Goal: Task Accomplishment & Management: Use online tool/utility

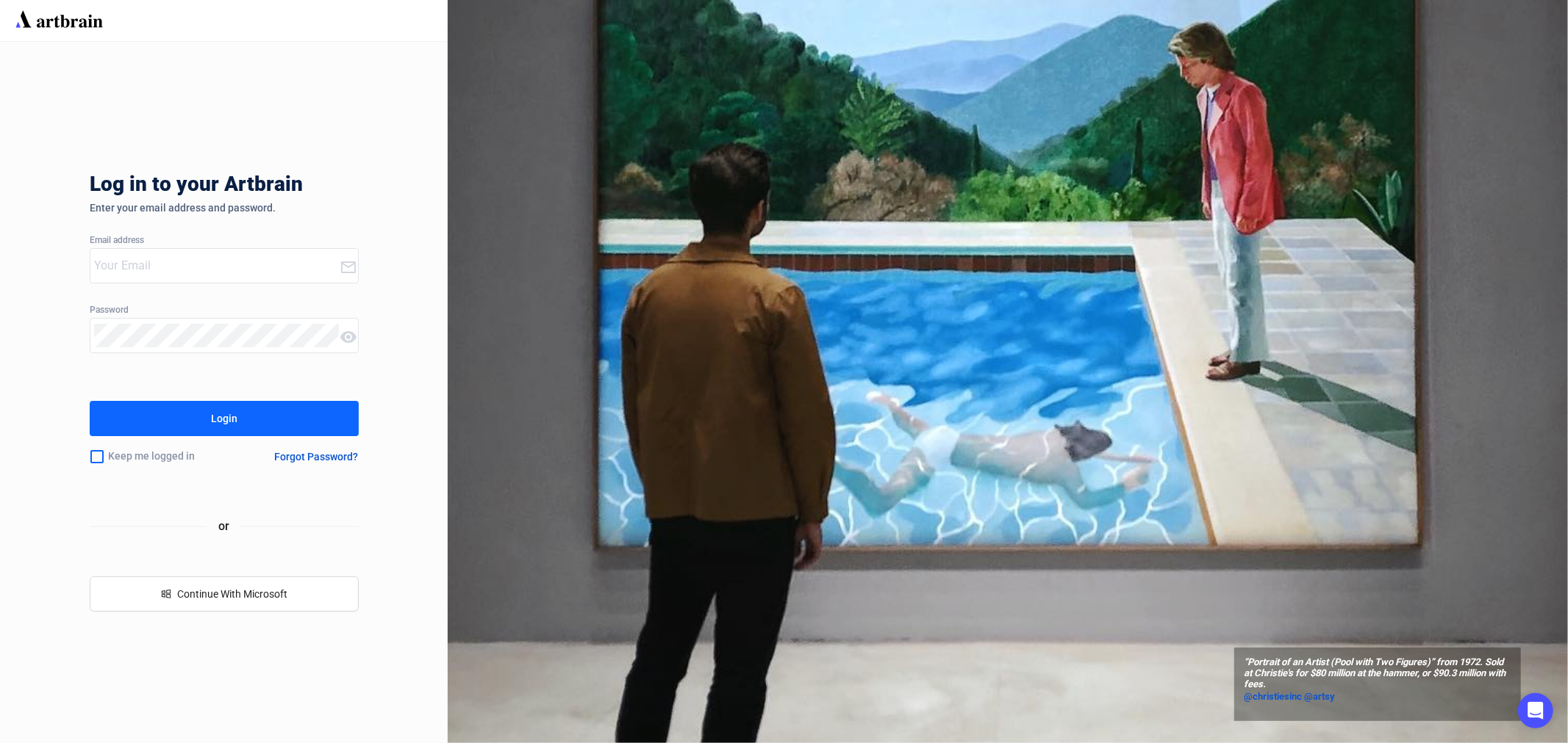
type input "[EMAIL_ADDRESS][PERSON_NAME][DOMAIN_NAME]"
click at [232, 417] on div "Login" at bounding box center [224, 418] width 26 height 24
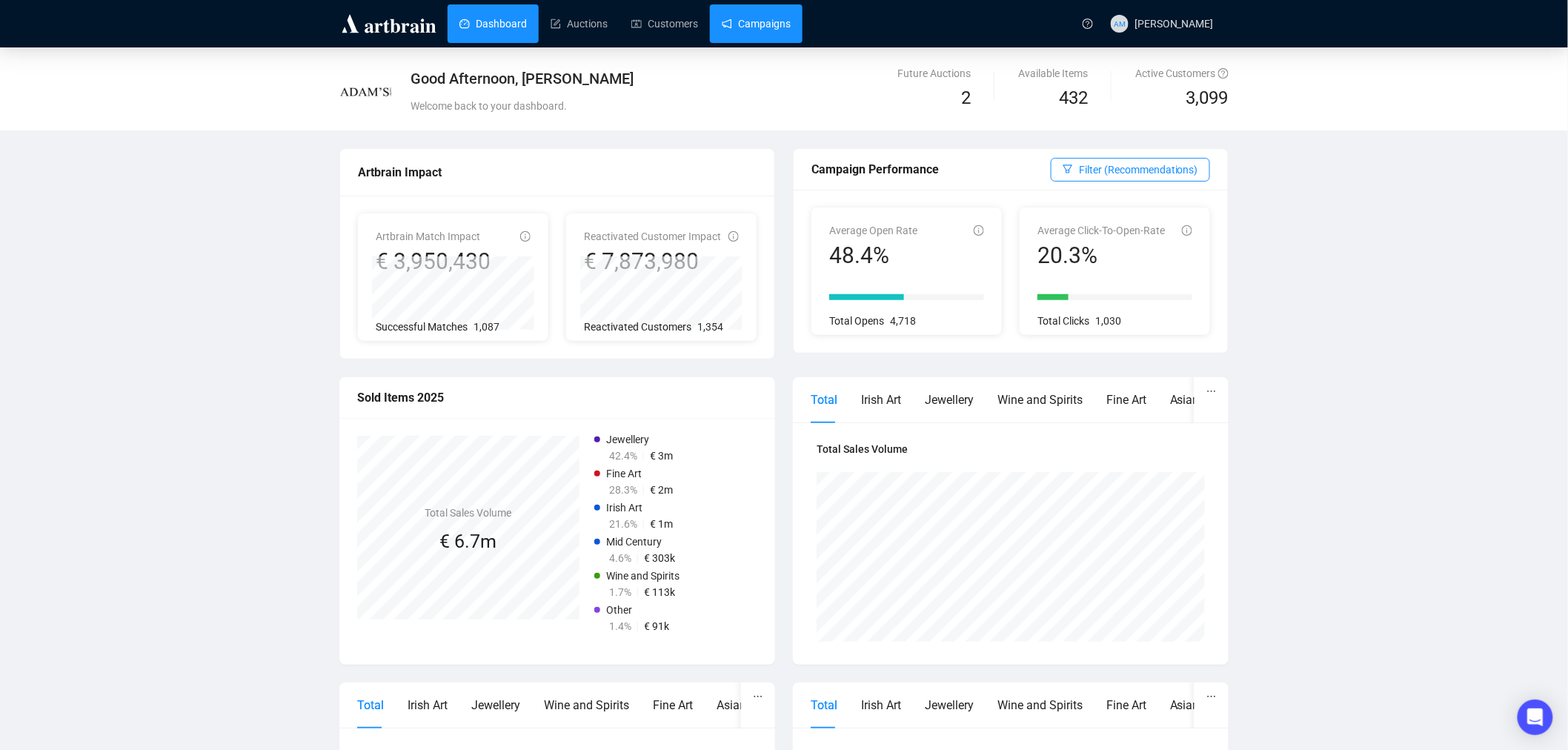
click at [757, 31] on link "Campaigns" at bounding box center [756, 24] width 69 height 39
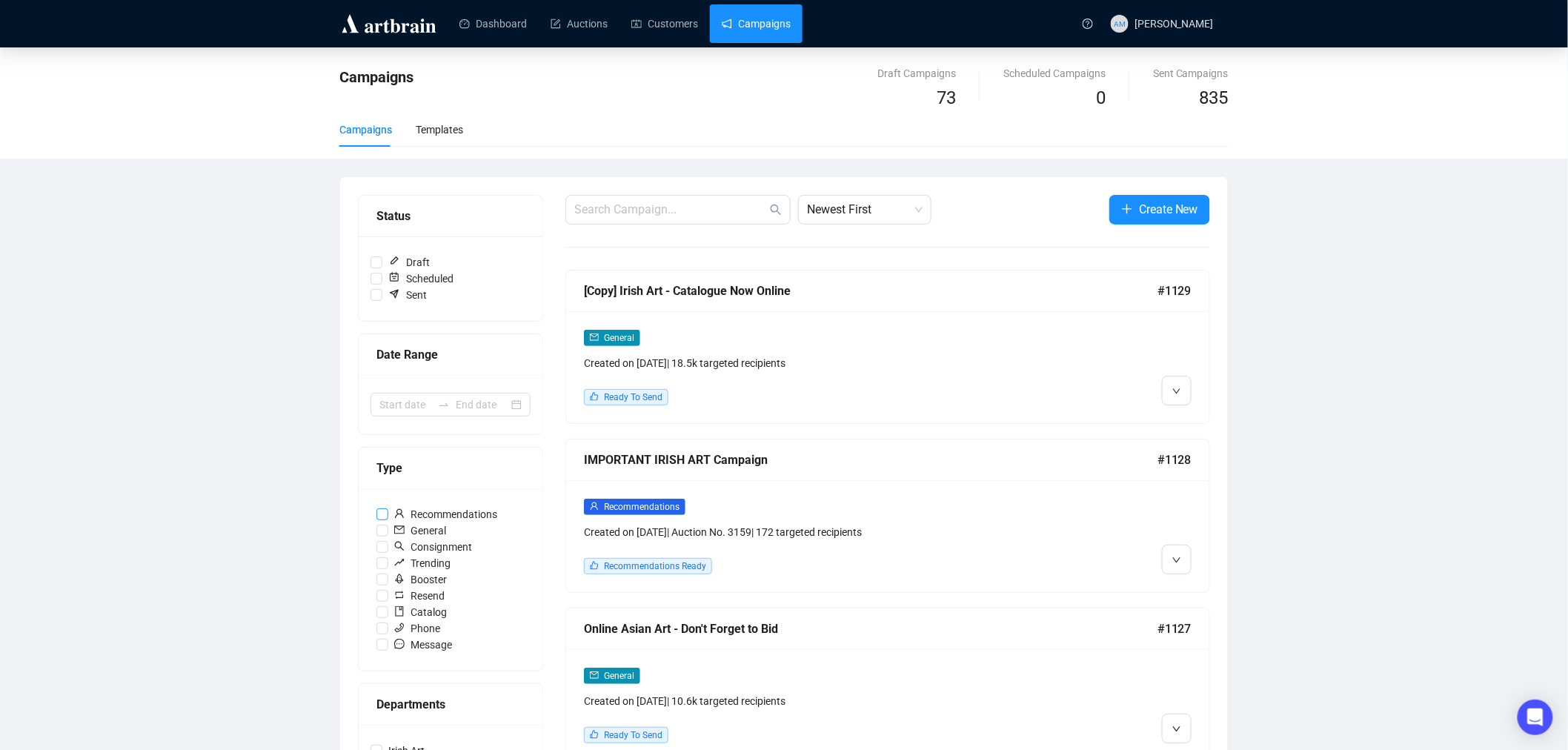
click at [380, 515] on input "Recommendations" at bounding box center [382, 514] width 11 height 11
checkbox input "true"
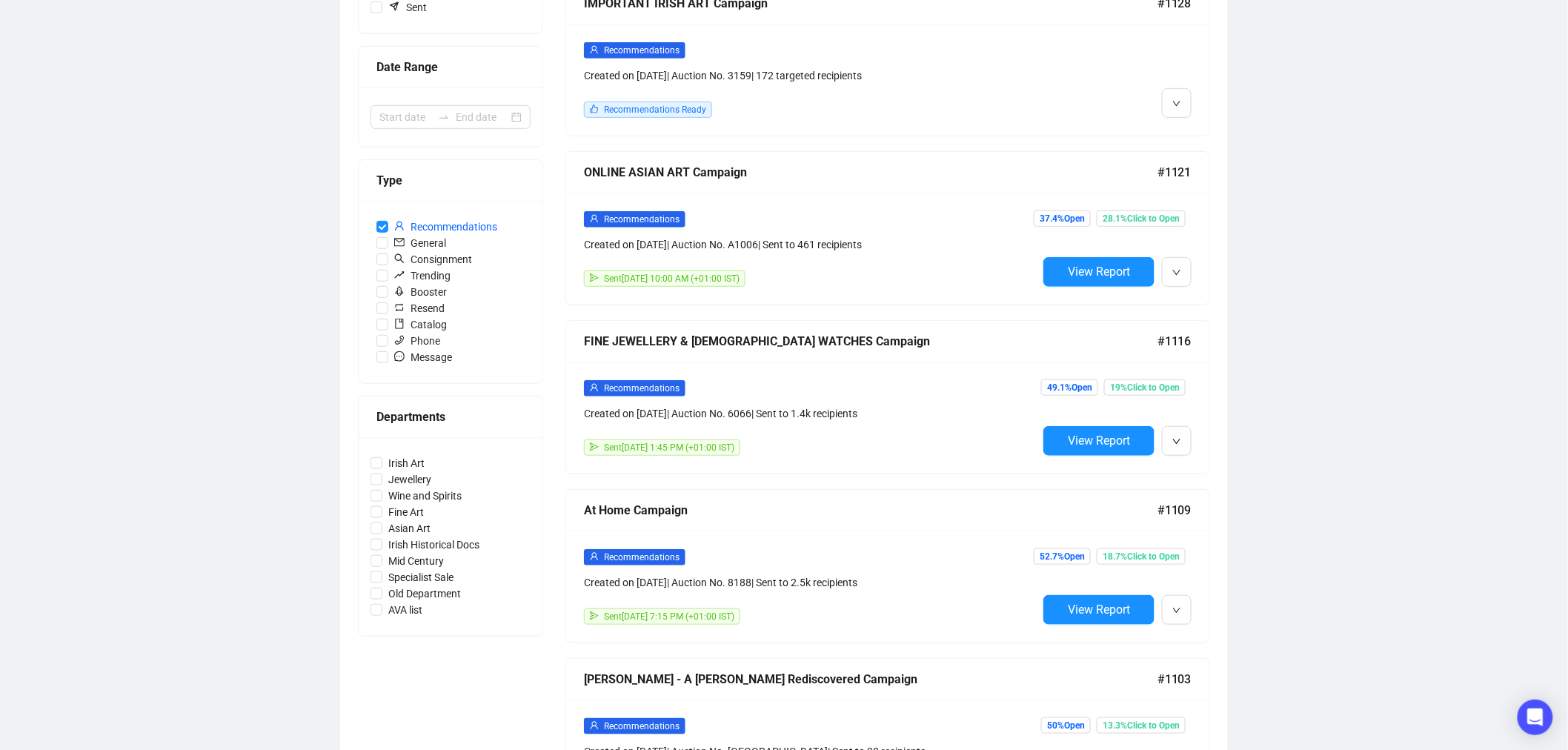
scroll to position [412, 0]
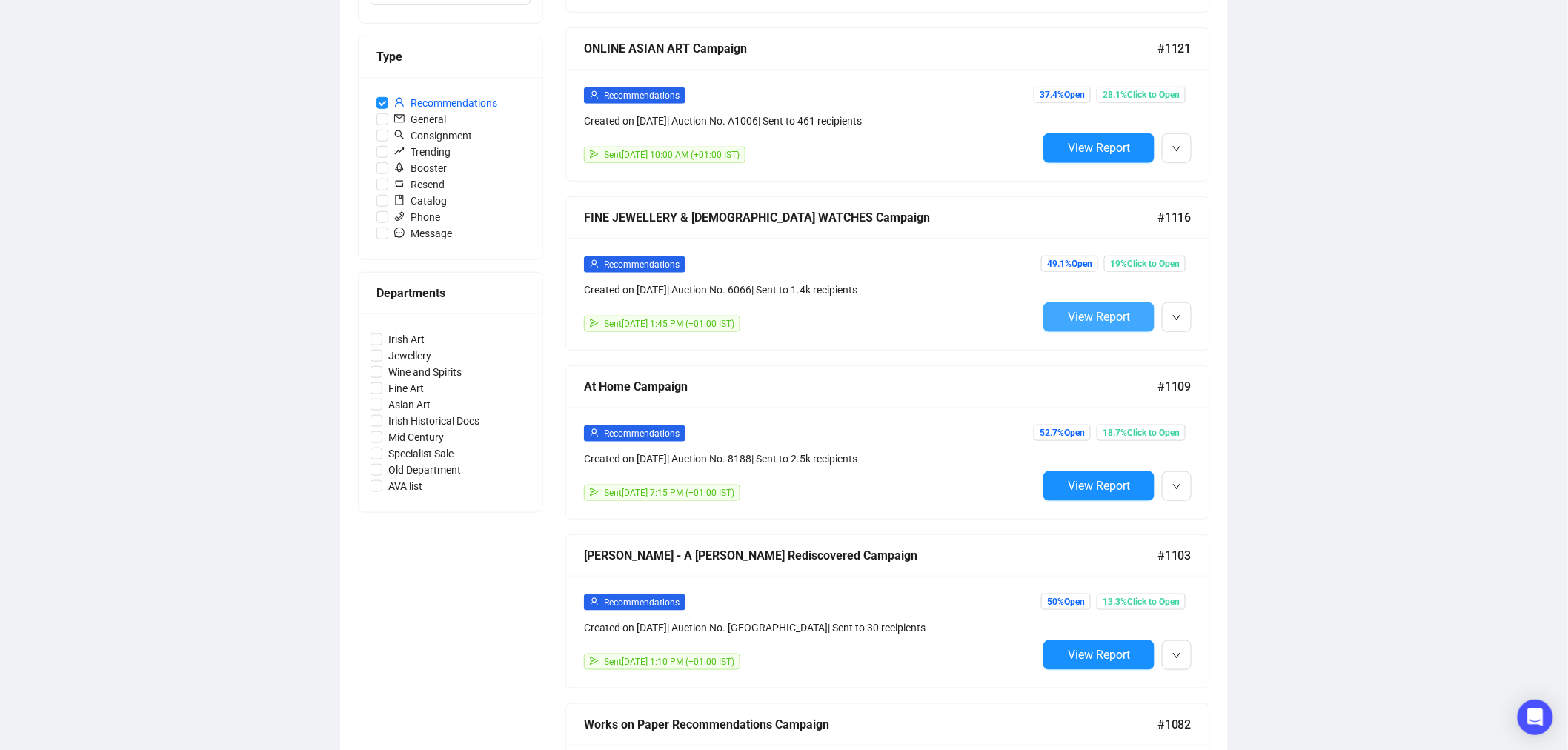
click at [1088, 324] on span "View Report" at bounding box center [1100, 317] width 63 height 14
